Goal: Task Accomplishment & Management: Use online tool/utility

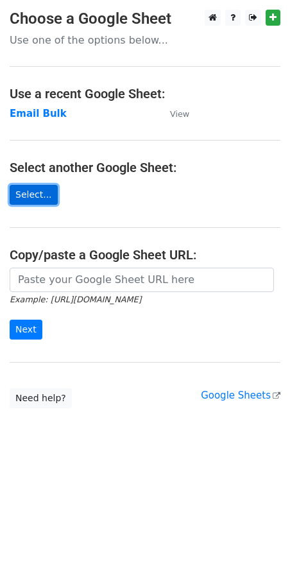
click at [29, 190] on link "Select..." at bounding box center [34, 195] width 48 height 20
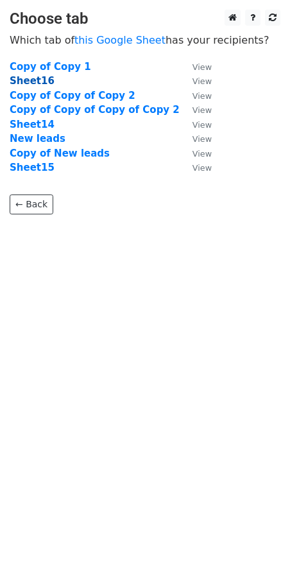
click at [39, 83] on strong "Sheet16" at bounding box center [32, 81] width 45 height 12
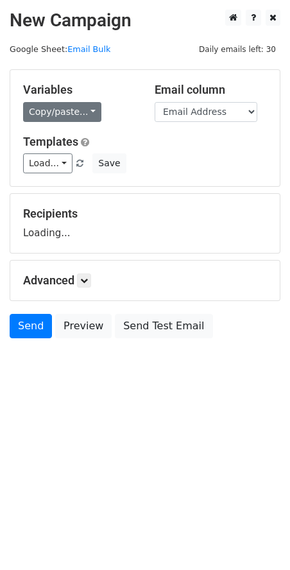
click at [71, 109] on link "Copy/paste..." at bounding box center [62, 112] width 78 height 20
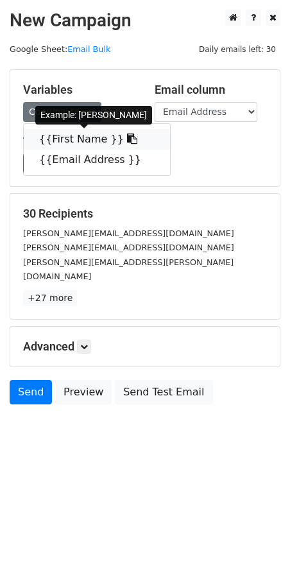
click at [64, 141] on link "{{First Name }}" at bounding box center [97, 139] width 146 height 21
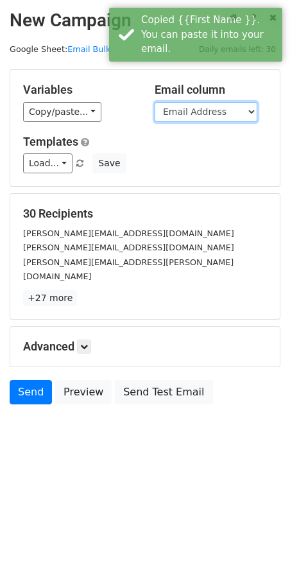
click at [202, 107] on select "First Name Email Address" at bounding box center [206, 112] width 103 height 20
click at [155, 102] on select "First Name Email Address" at bounding box center [206, 112] width 103 height 20
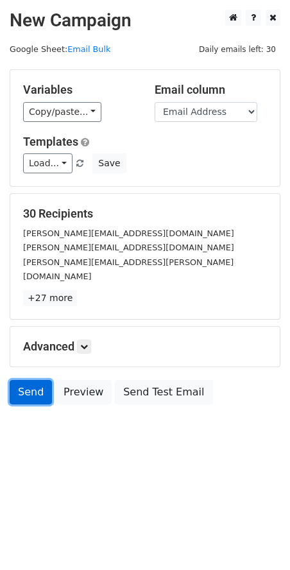
click at [28, 381] on link "Send" at bounding box center [31, 392] width 42 height 24
click at [65, 122] on div "Variables Copy/paste... {{First Name }} {{Email Address }} Email column First N…" at bounding box center [145, 128] width 270 height 116
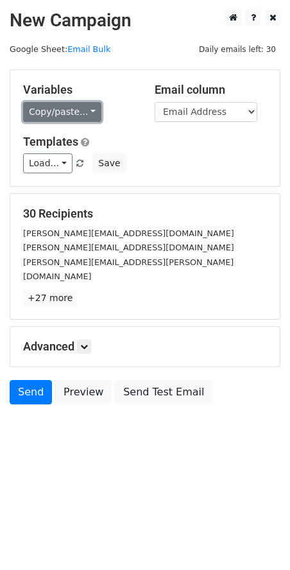
click at [73, 108] on link "Copy/paste..." at bounding box center [62, 112] width 78 height 20
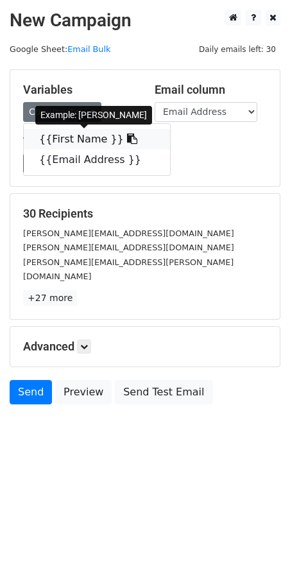
click at [70, 143] on link "{{First Name }}" at bounding box center [97, 139] width 146 height 21
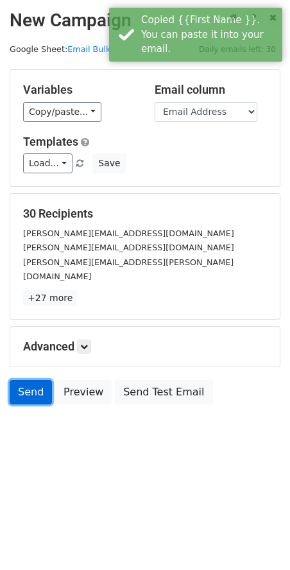
click at [30, 381] on link "Send" at bounding box center [31, 392] width 42 height 24
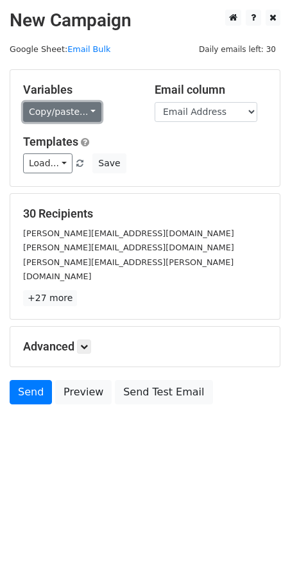
click at [74, 111] on link "Copy/paste..." at bounding box center [62, 112] width 78 height 20
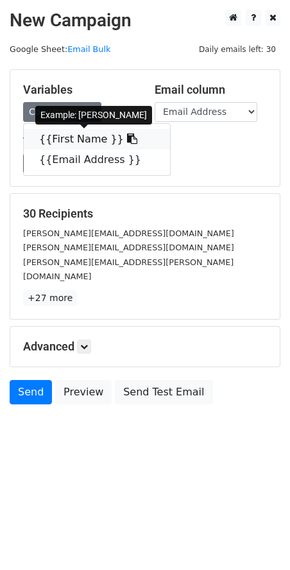
click at [80, 137] on link "{{First Name }}" at bounding box center [97, 139] width 146 height 21
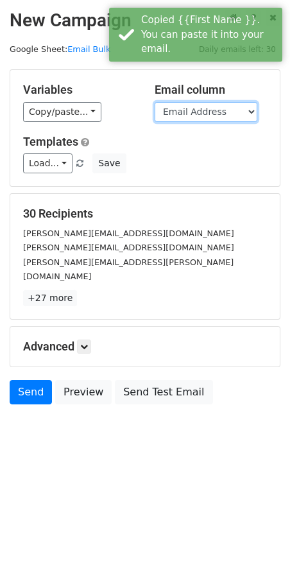
click at [239, 110] on select "First Name Email Address" at bounding box center [206, 112] width 103 height 20
click at [155, 102] on select "First Name Email Address" at bounding box center [206, 112] width 103 height 20
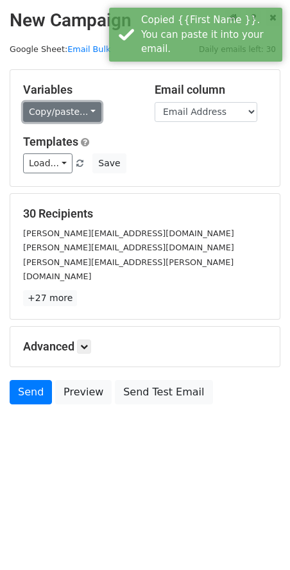
click at [84, 115] on link "Copy/paste..." at bounding box center [62, 112] width 78 height 20
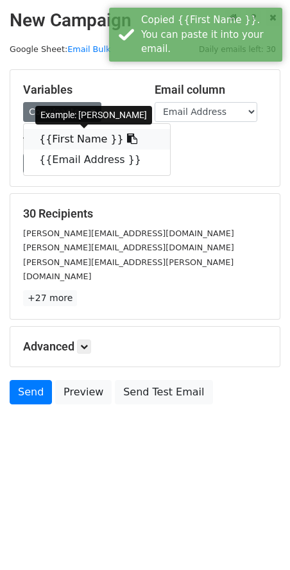
click at [127, 142] on icon at bounding box center [132, 138] width 10 height 10
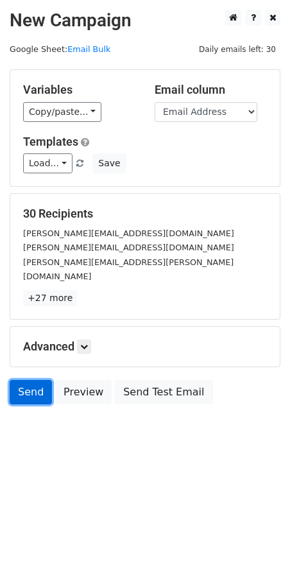
click at [29, 382] on link "Send" at bounding box center [31, 392] width 42 height 24
